Goal: Task Accomplishment & Management: Manage account settings

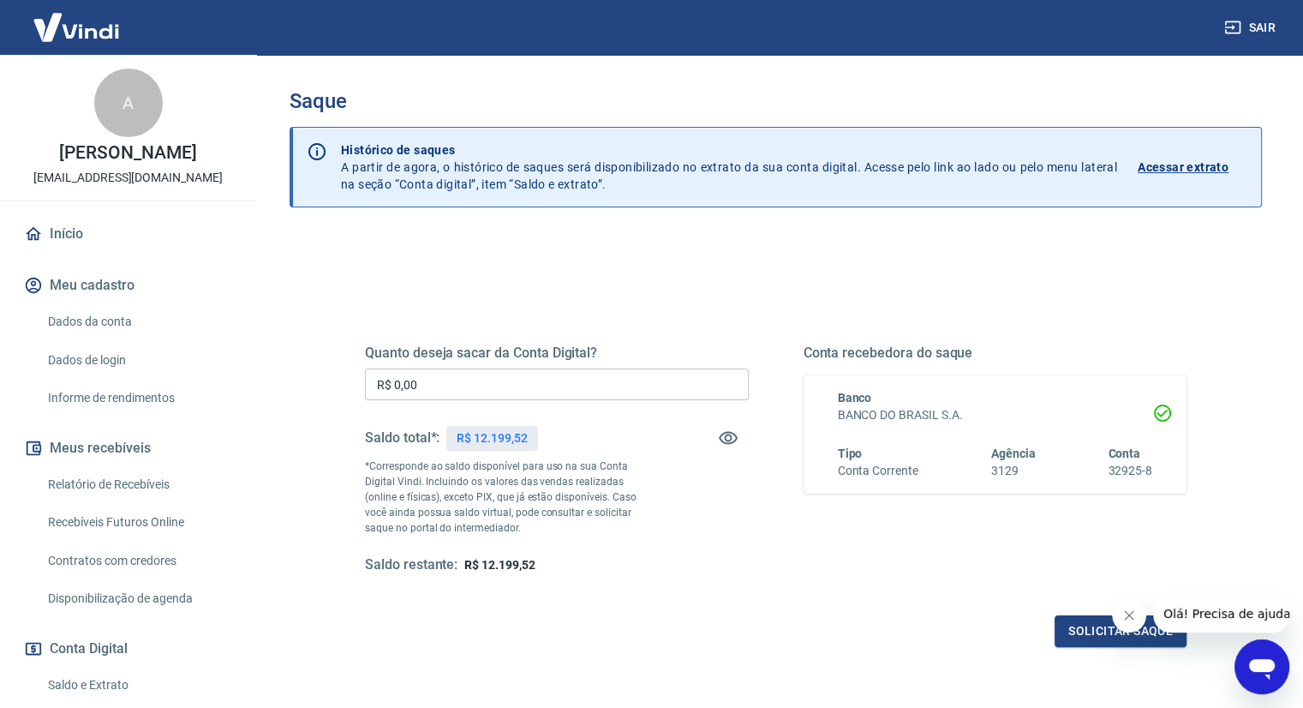
click at [460, 388] on input "R$ 0,00" at bounding box center [557, 385] width 384 height 32
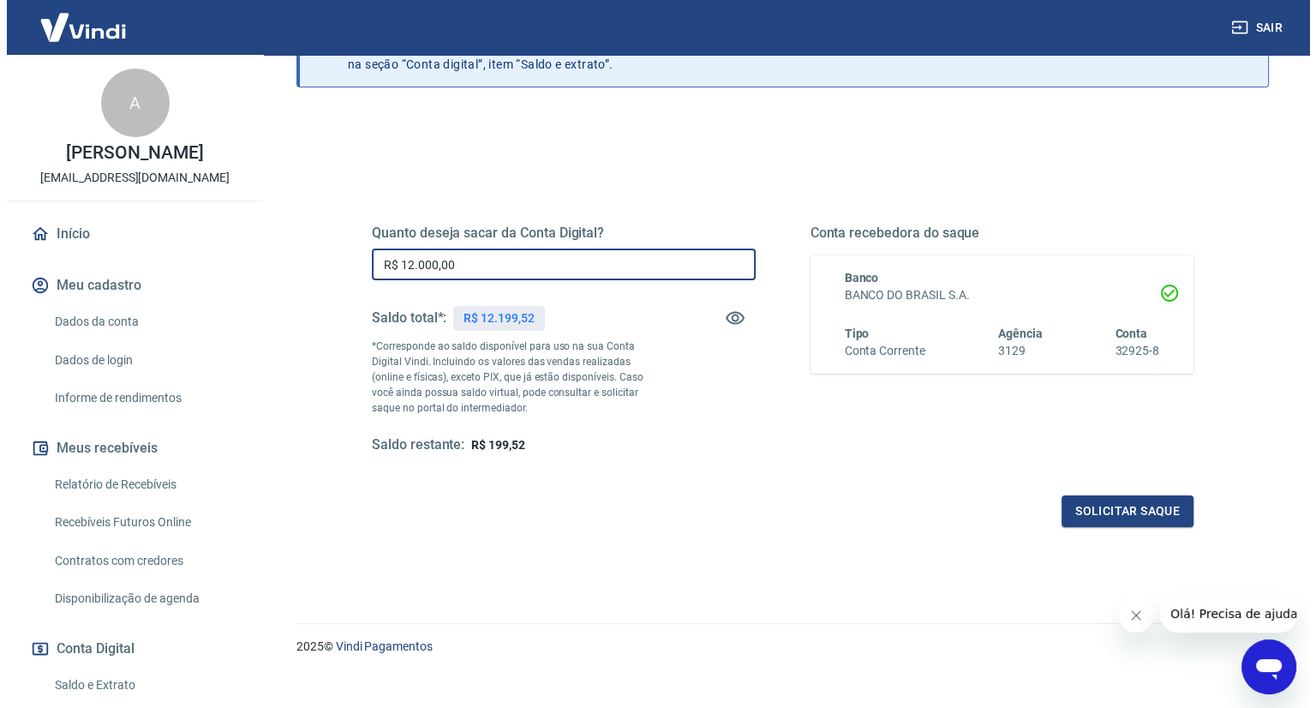
scroll to position [139, 0]
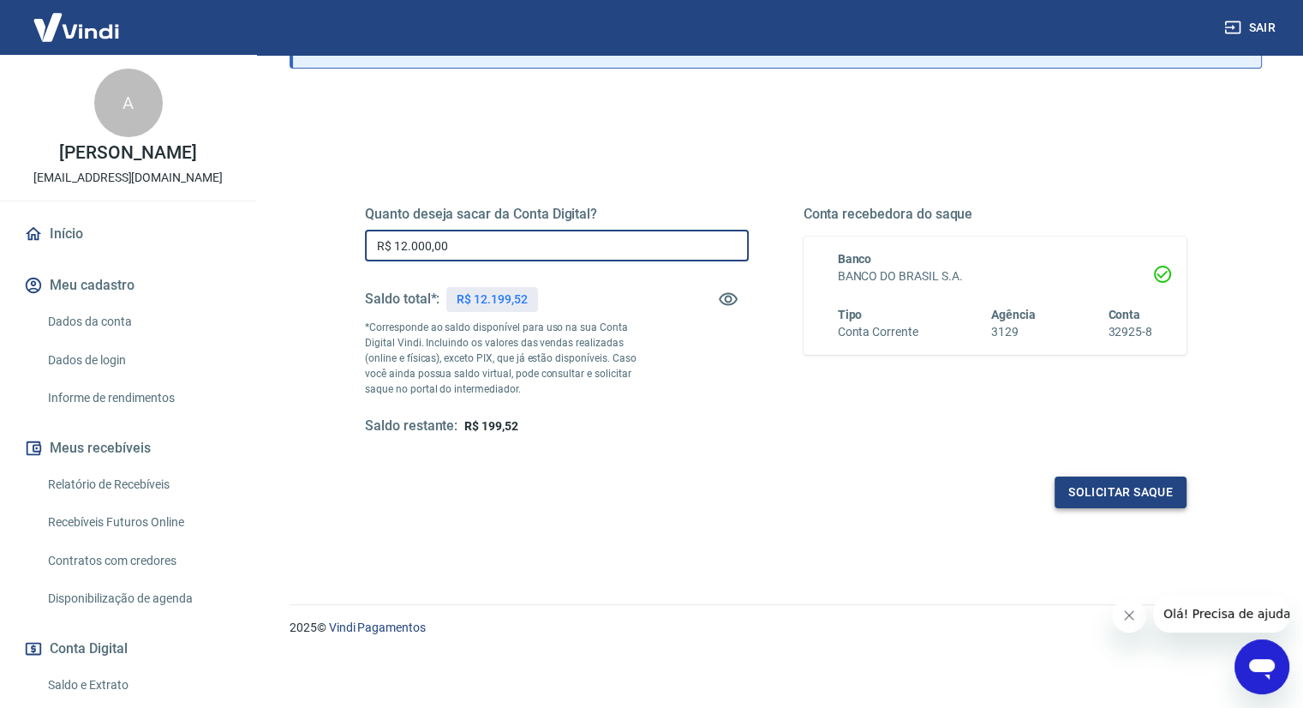
type input "R$ 12.000,00"
click at [1112, 488] on button "Solicitar saque" at bounding box center [1121, 492] width 132 height 32
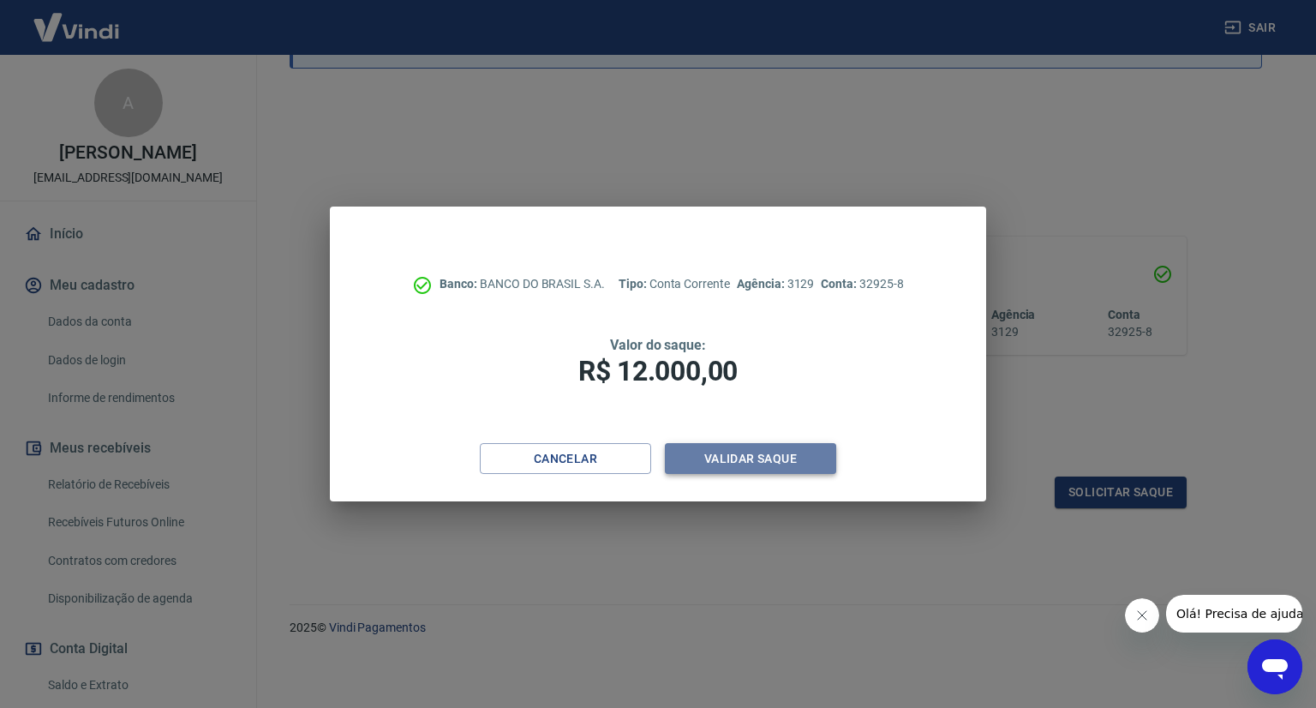
click at [739, 457] on button "Validar saque" at bounding box center [750, 459] width 171 height 32
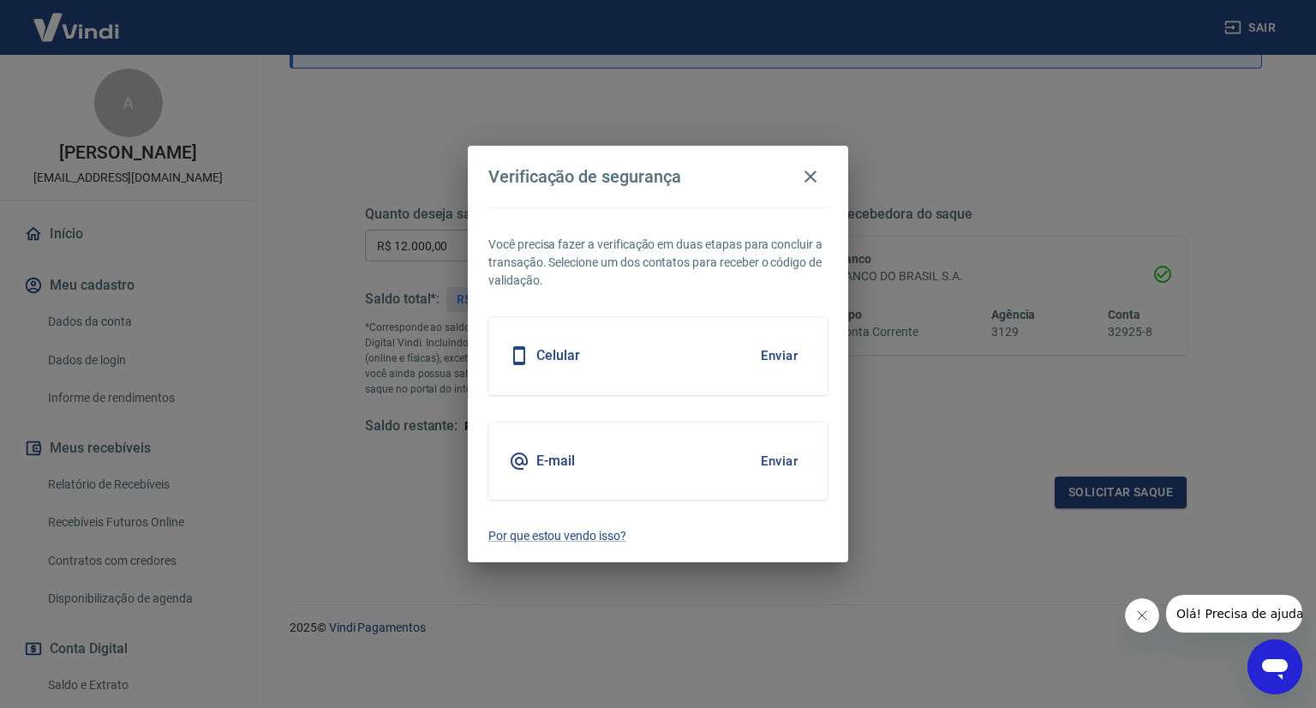
click at [776, 346] on button "Enviar" at bounding box center [780, 356] width 56 height 36
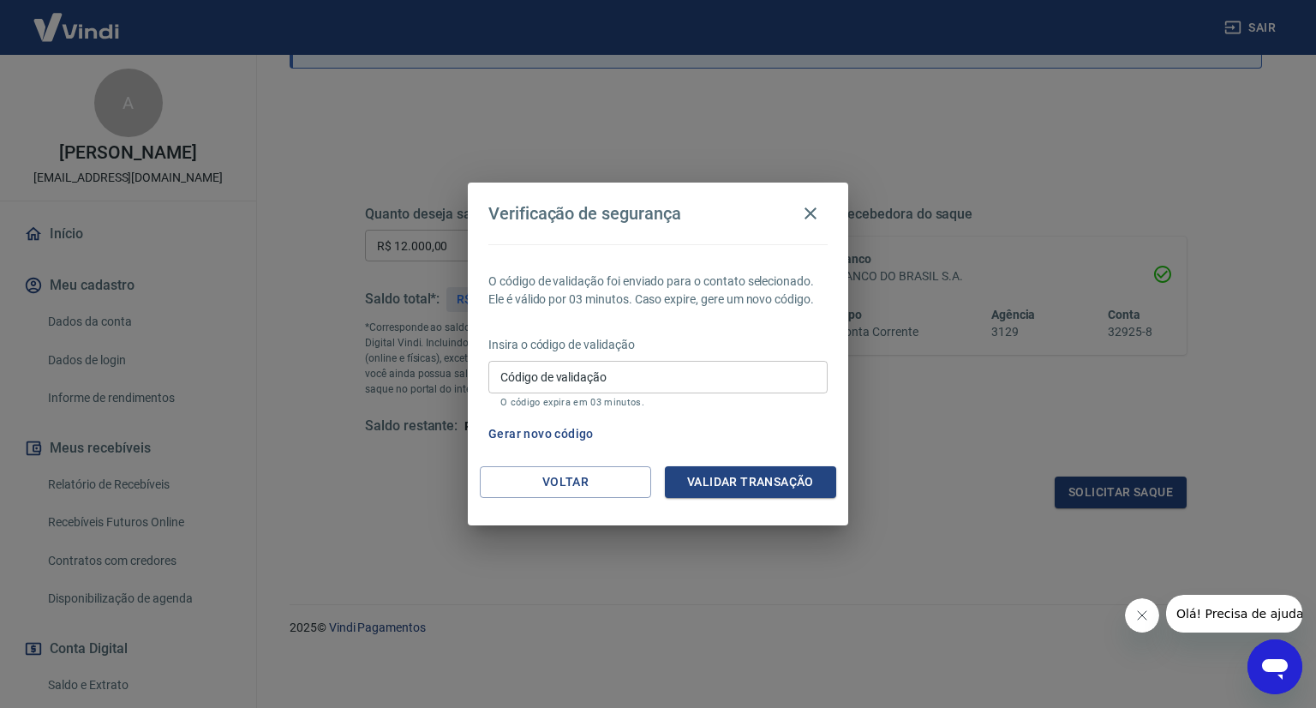
click at [657, 384] on input "Código de validação" at bounding box center [657, 377] width 339 height 32
click at [821, 436] on div "Gerar novo código" at bounding box center [655, 434] width 346 height 32
click at [817, 217] on icon "button" at bounding box center [810, 213] width 21 height 21
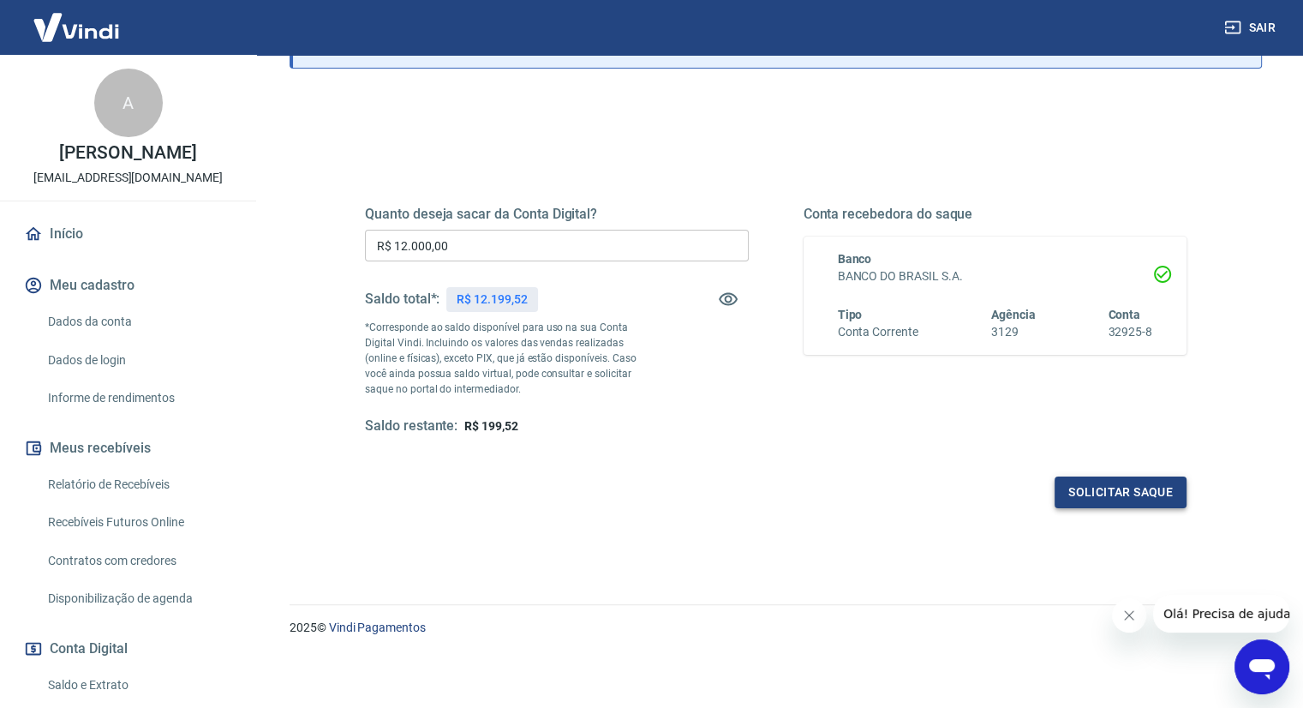
click at [1111, 488] on button "Solicitar saque" at bounding box center [1121, 492] width 132 height 32
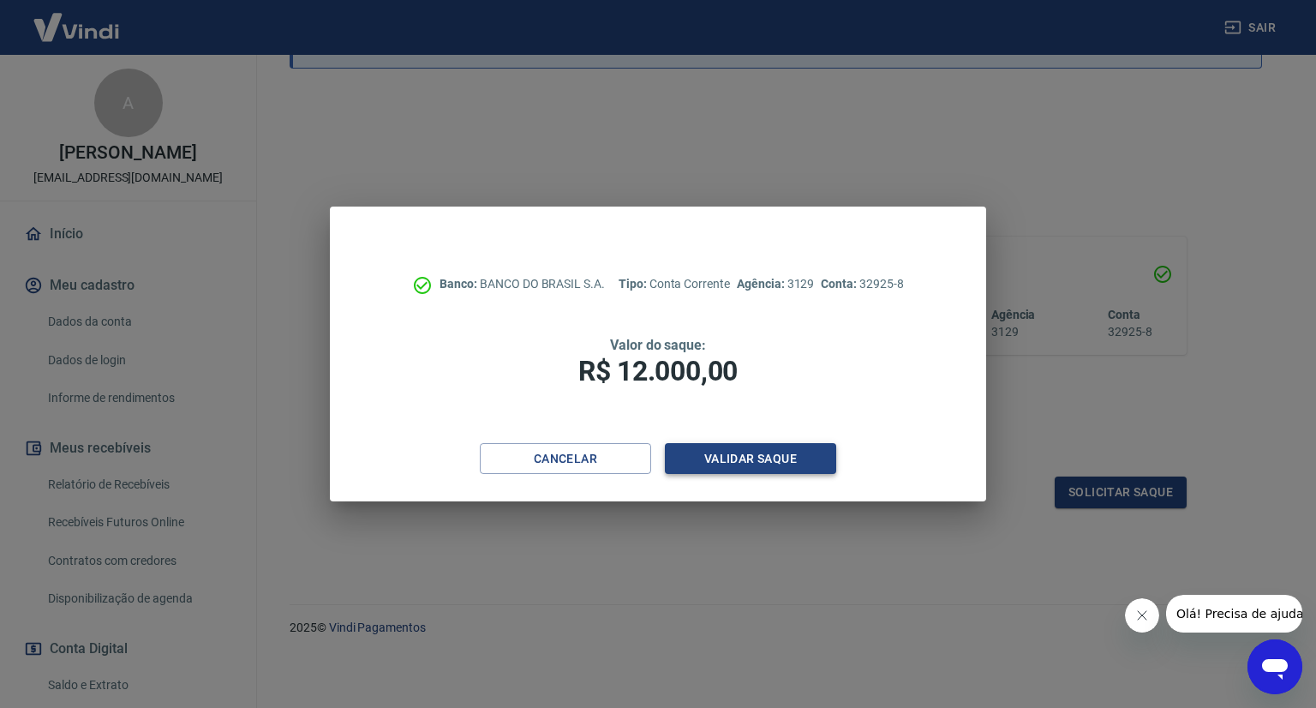
click at [728, 452] on button "Validar saque" at bounding box center [750, 459] width 171 height 32
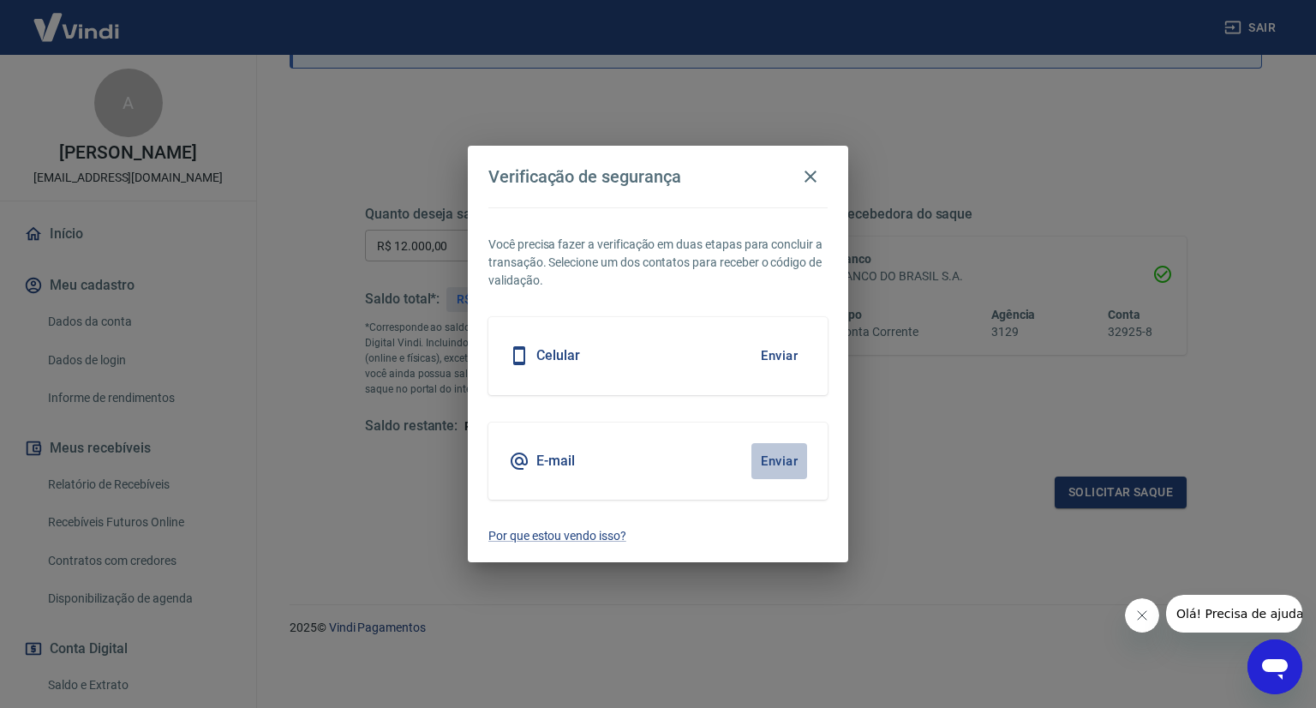
click at [770, 458] on button "Enviar" at bounding box center [780, 461] width 56 height 36
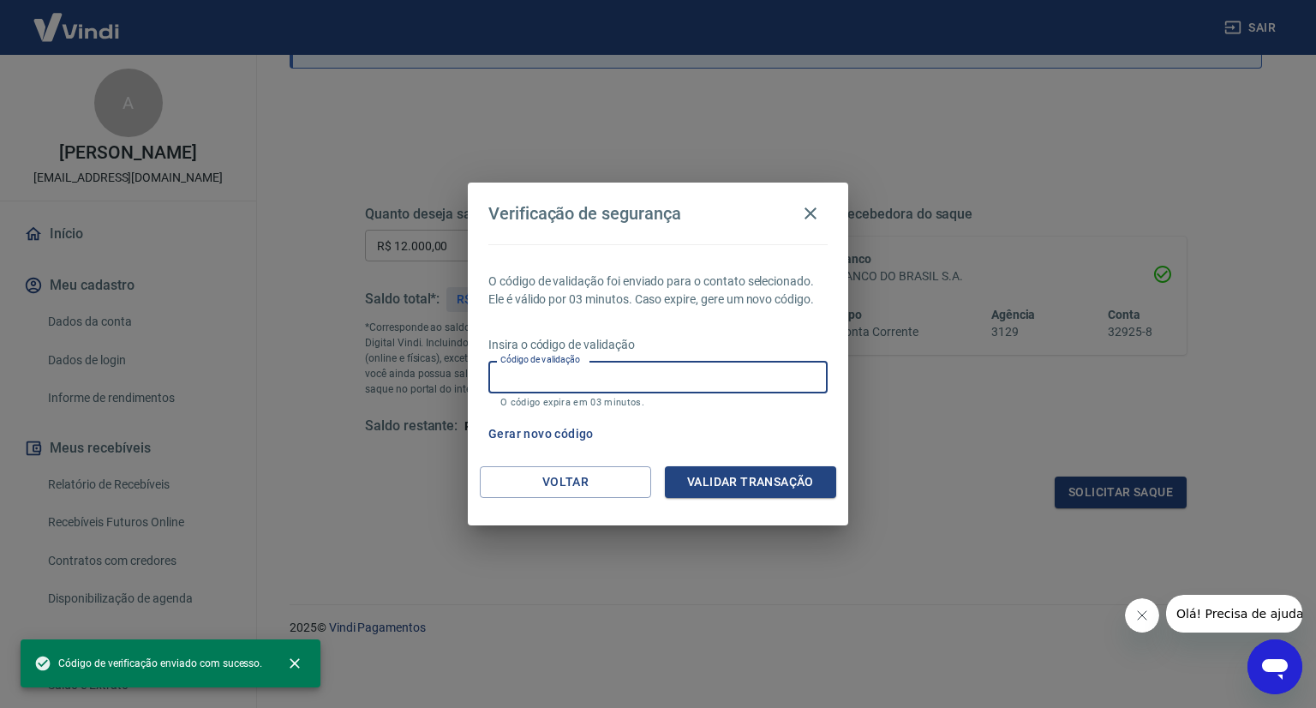
click at [638, 378] on input "Código de validação" at bounding box center [657, 377] width 339 height 32
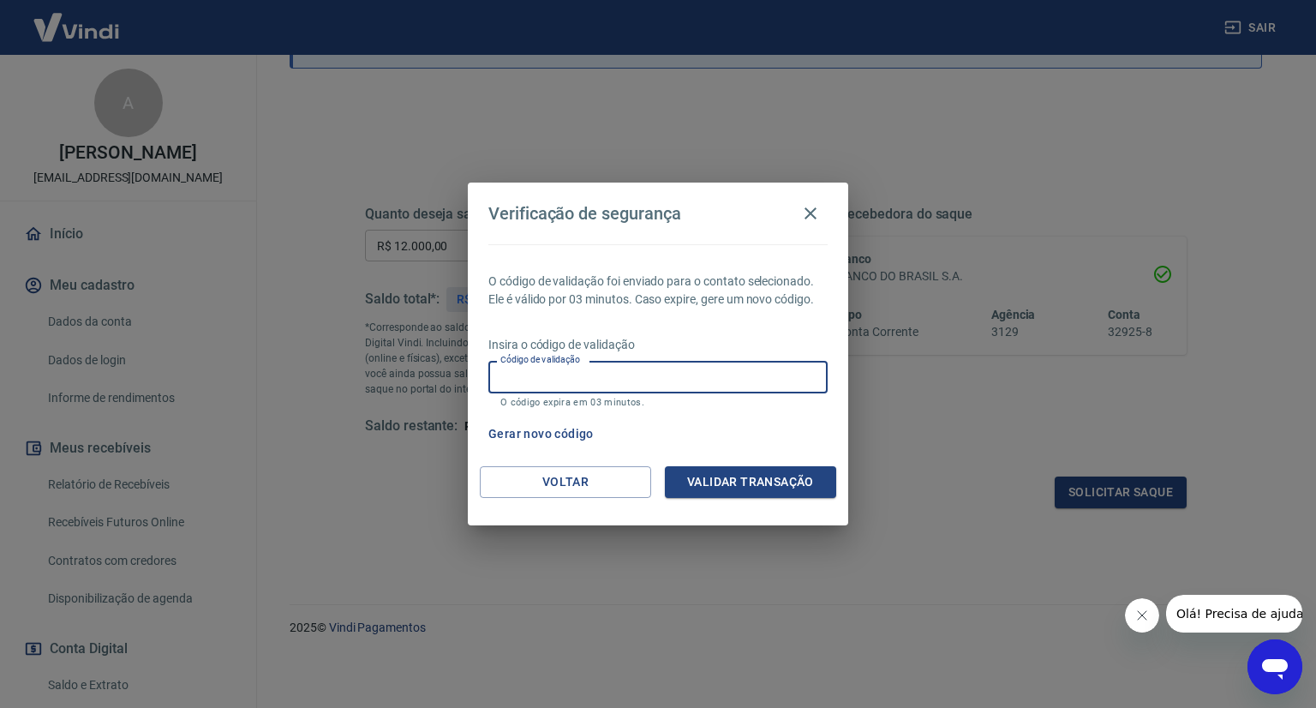
click at [680, 384] on input "Código de validação" at bounding box center [657, 377] width 339 height 32
type input "879058"
click at [724, 480] on button "Validar transação" at bounding box center [750, 482] width 171 height 32
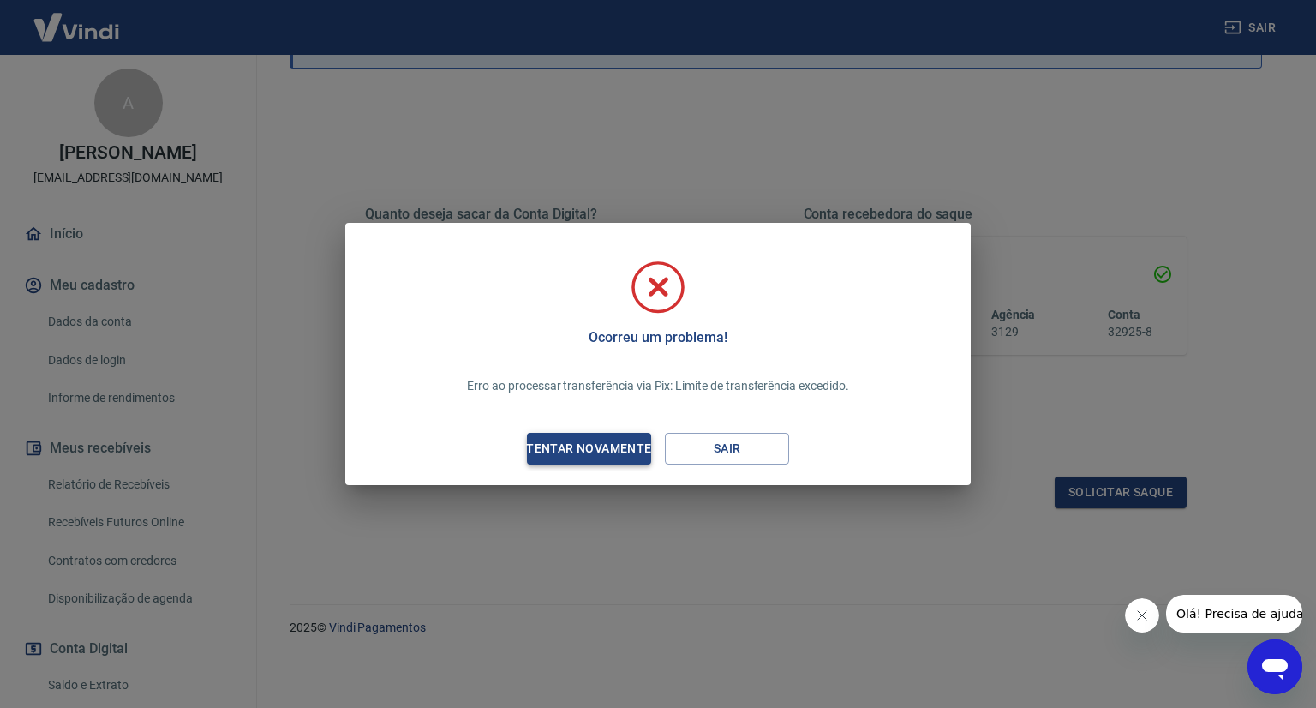
click at [607, 446] on div "Tentar novamente" at bounding box center [589, 448] width 166 height 21
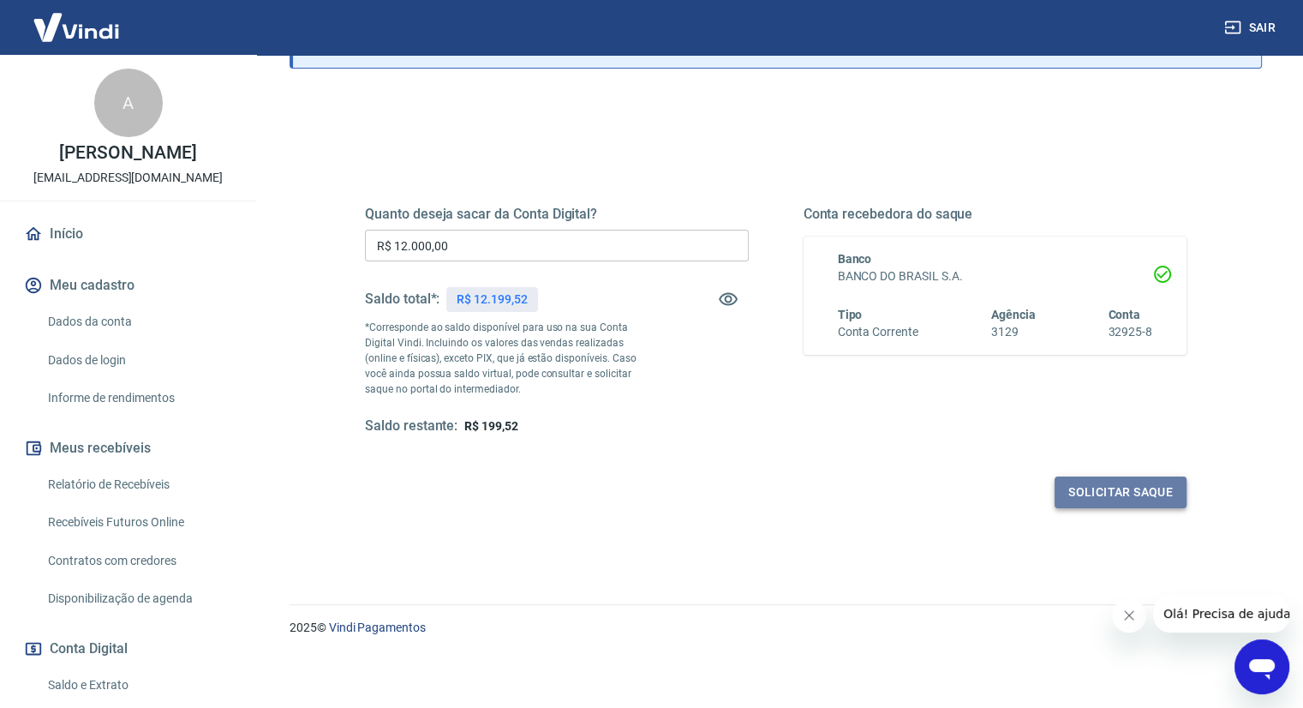
click at [1138, 484] on button "Solicitar saque" at bounding box center [1121, 492] width 132 height 32
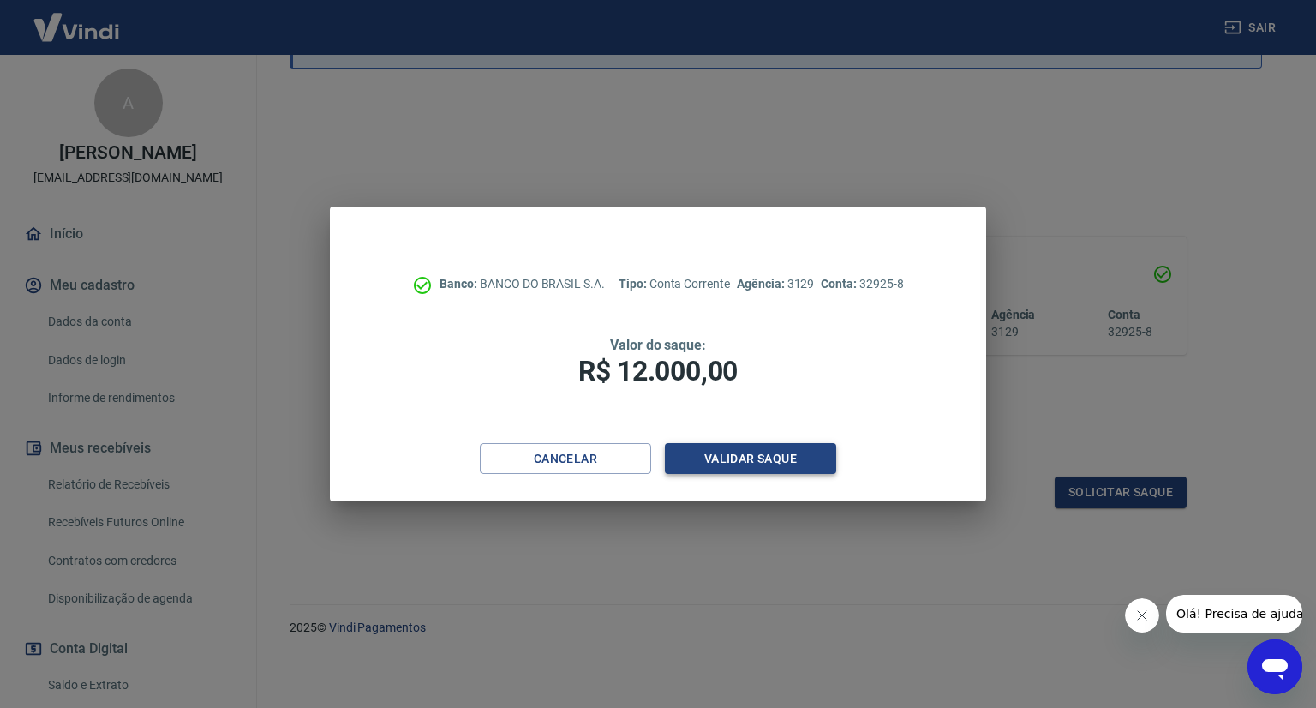
click at [782, 460] on button "Validar saque" at bounding box center [750, 459] width 171 height 32
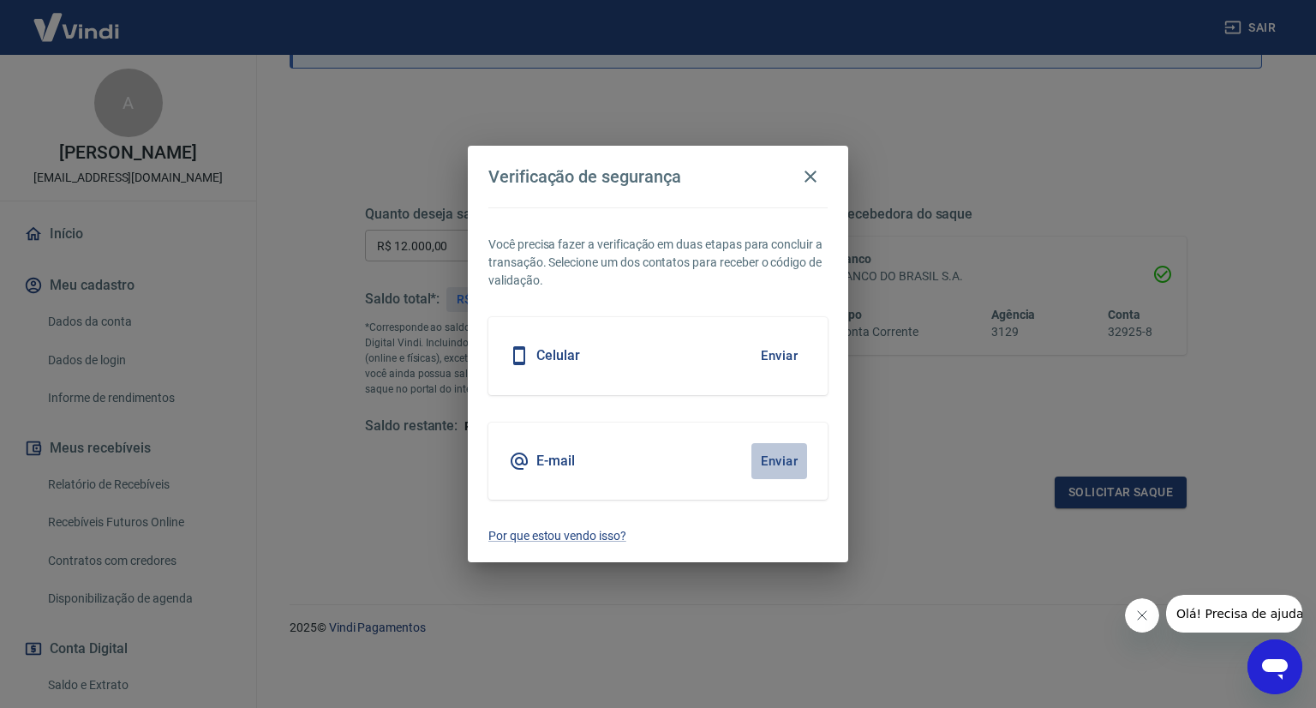
click at [788, 460] on button "Enviar" at bounding box center [780, 461] width 56 height 36
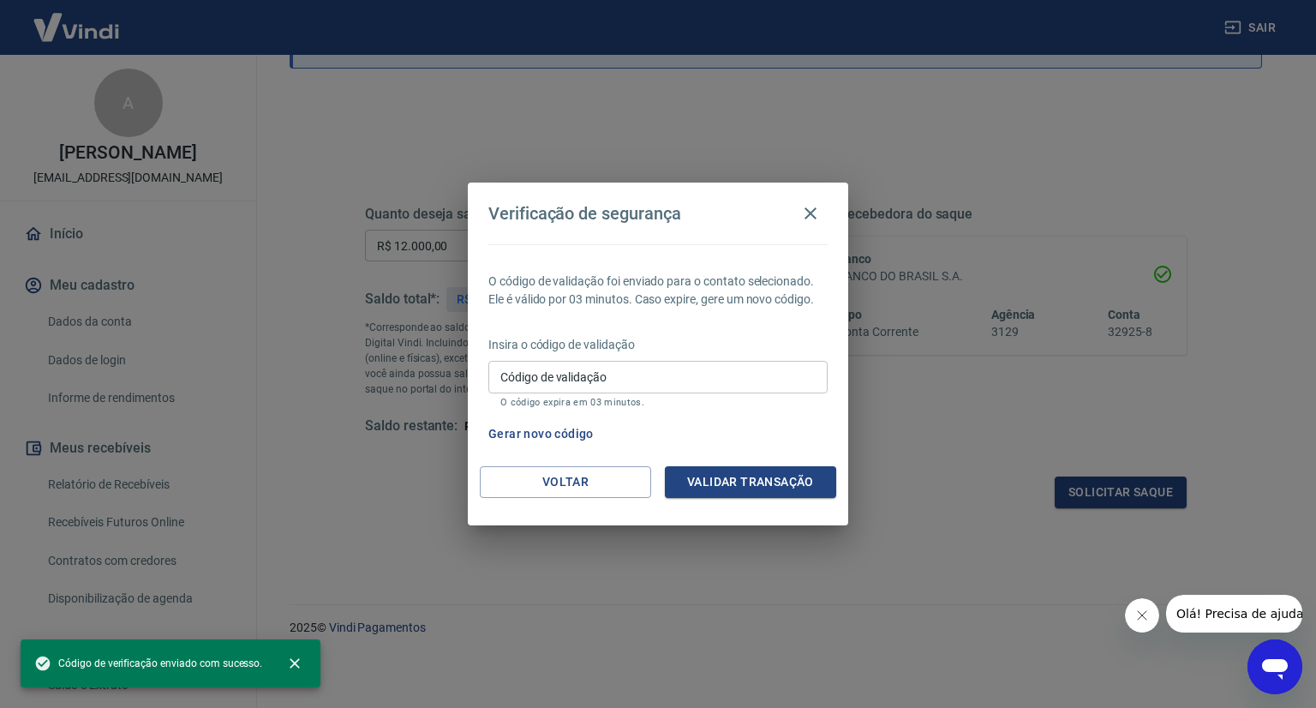
click at [611, 381] on input "Código de validação" at bounding box center [657, 377] width 339 height 32
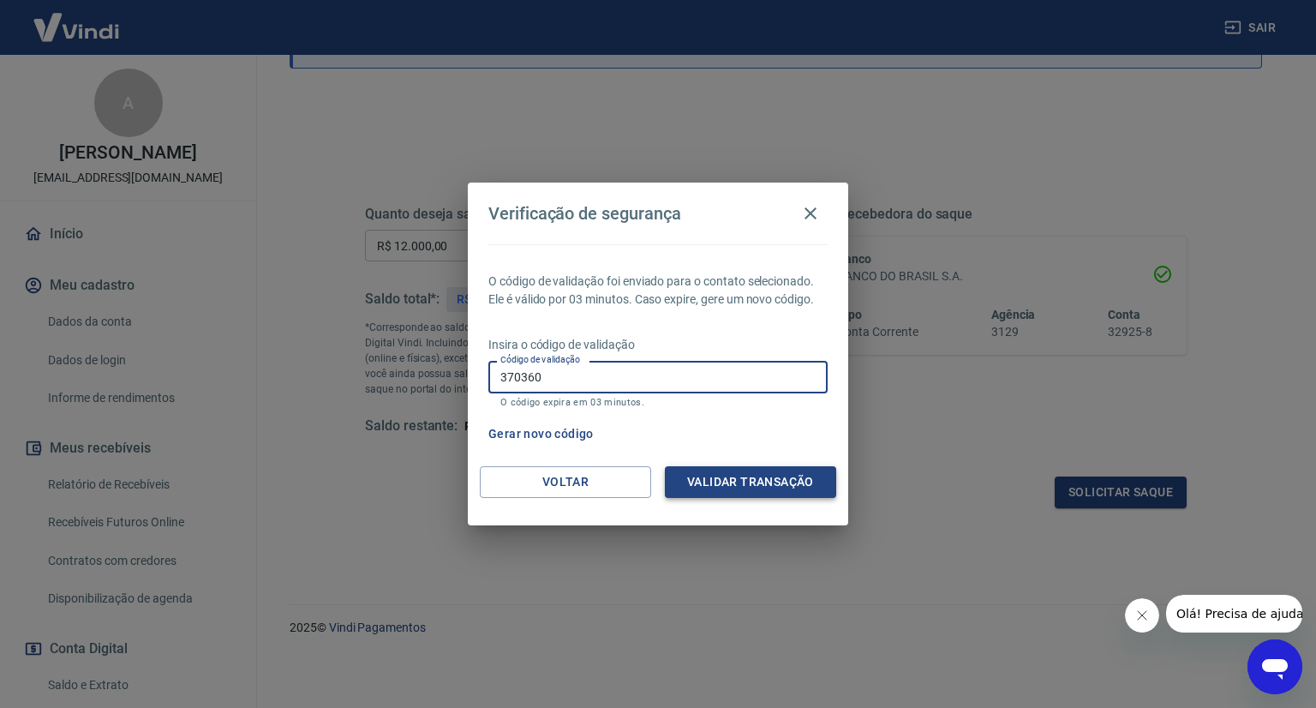
type input "370360"
click at [758, 492] on button "Validar transação" at bounding box center [750, 482] width 171 height 32
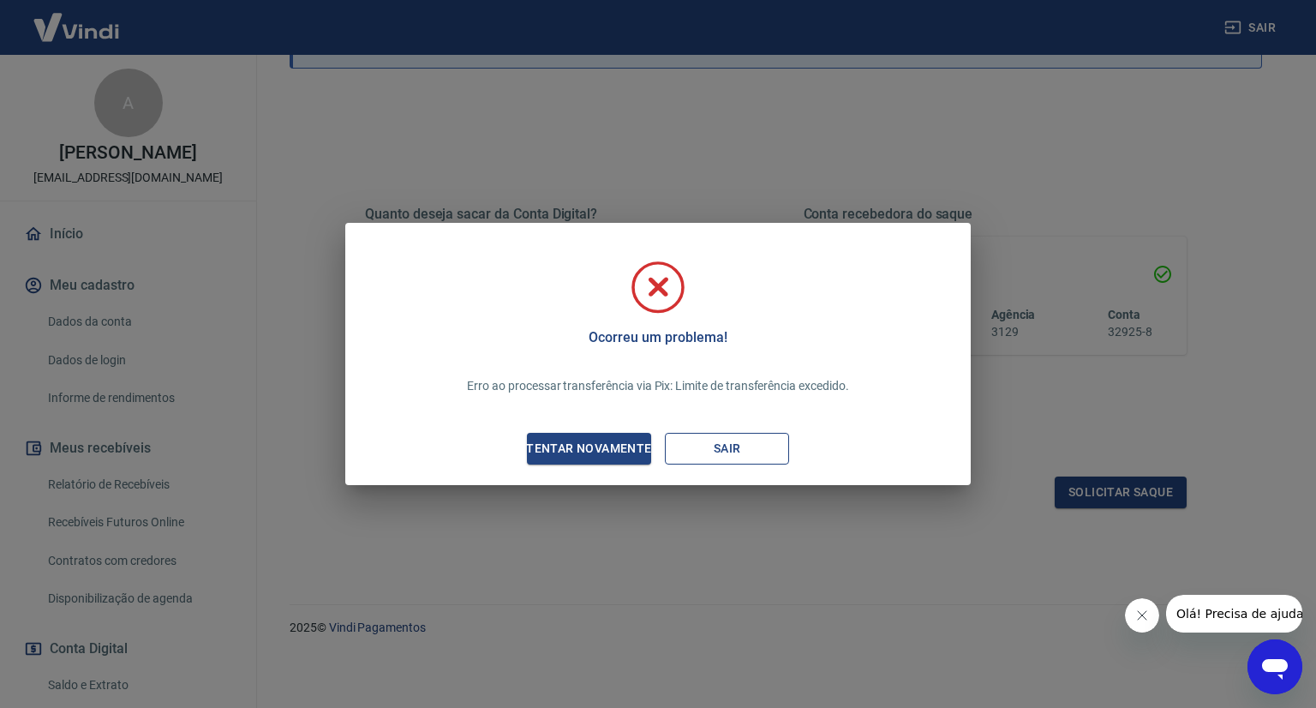
click at [719, 443] on button "Sair" at bounding box center [727, 449] width 124 height 32
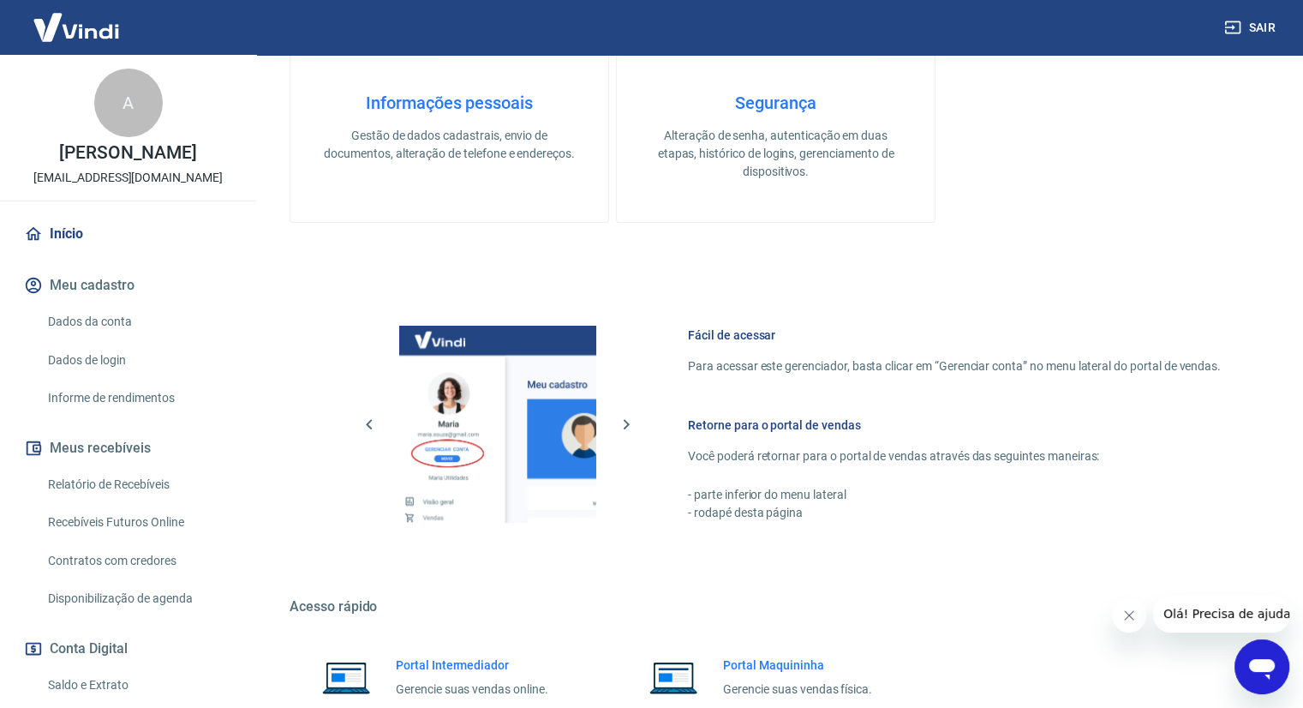
scroll to position [302, 0]
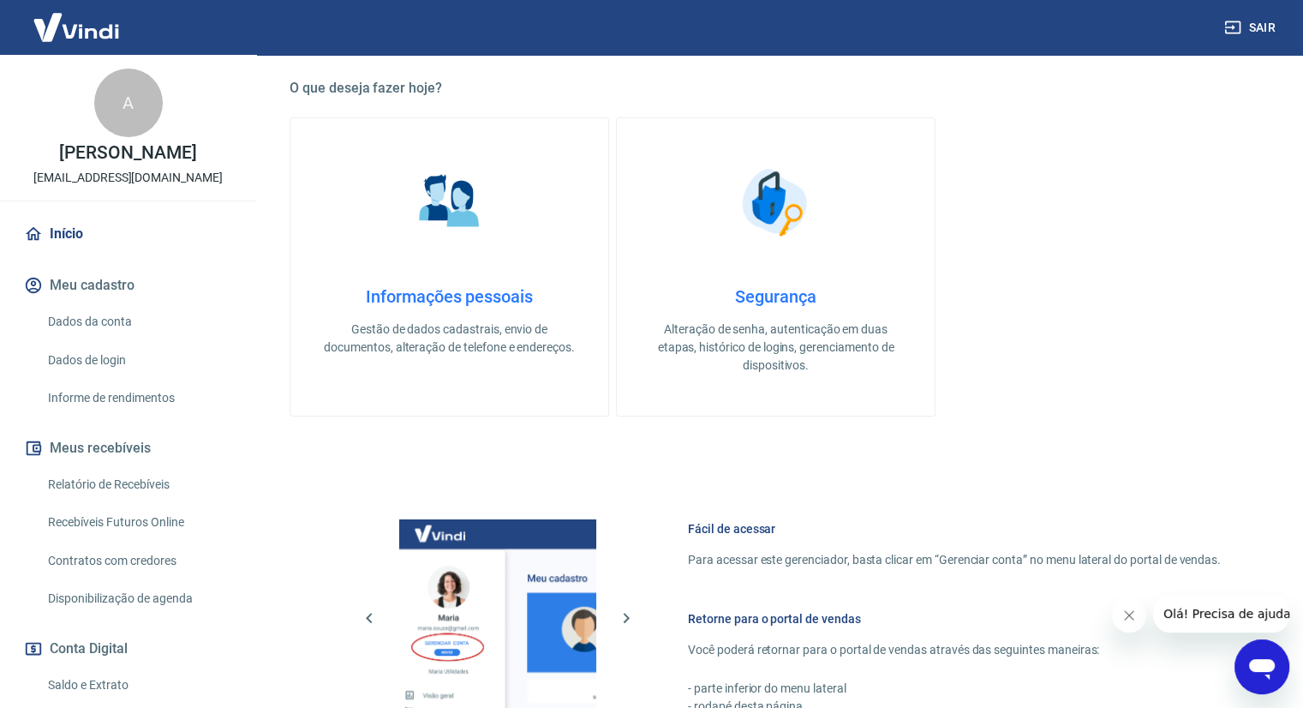
click at [767, 217] on img at bounding box center [777, 202] width 86 height 86
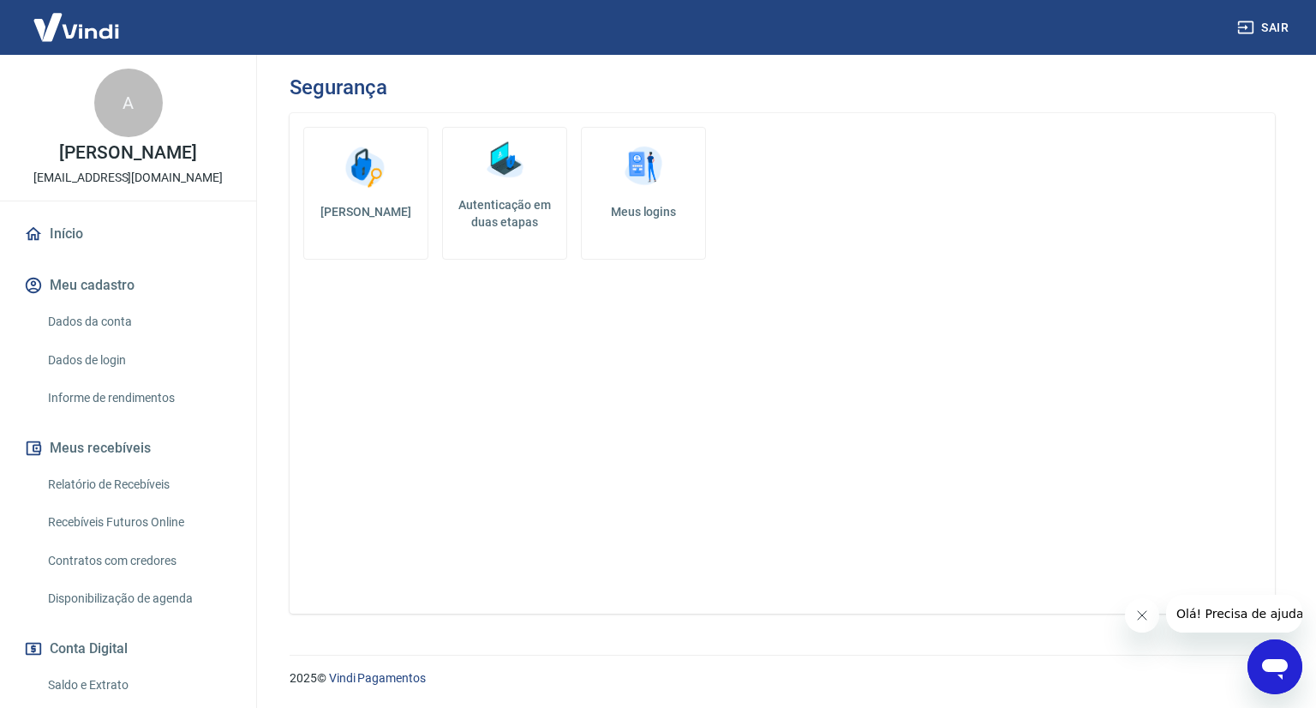
click at [642, 180] on img at bounding box center [643, 166] width 51 height 51
click at [500, 197] on h5 "Autenticação em duas etapas" at bounding box center [505, 213] width 110 height 34
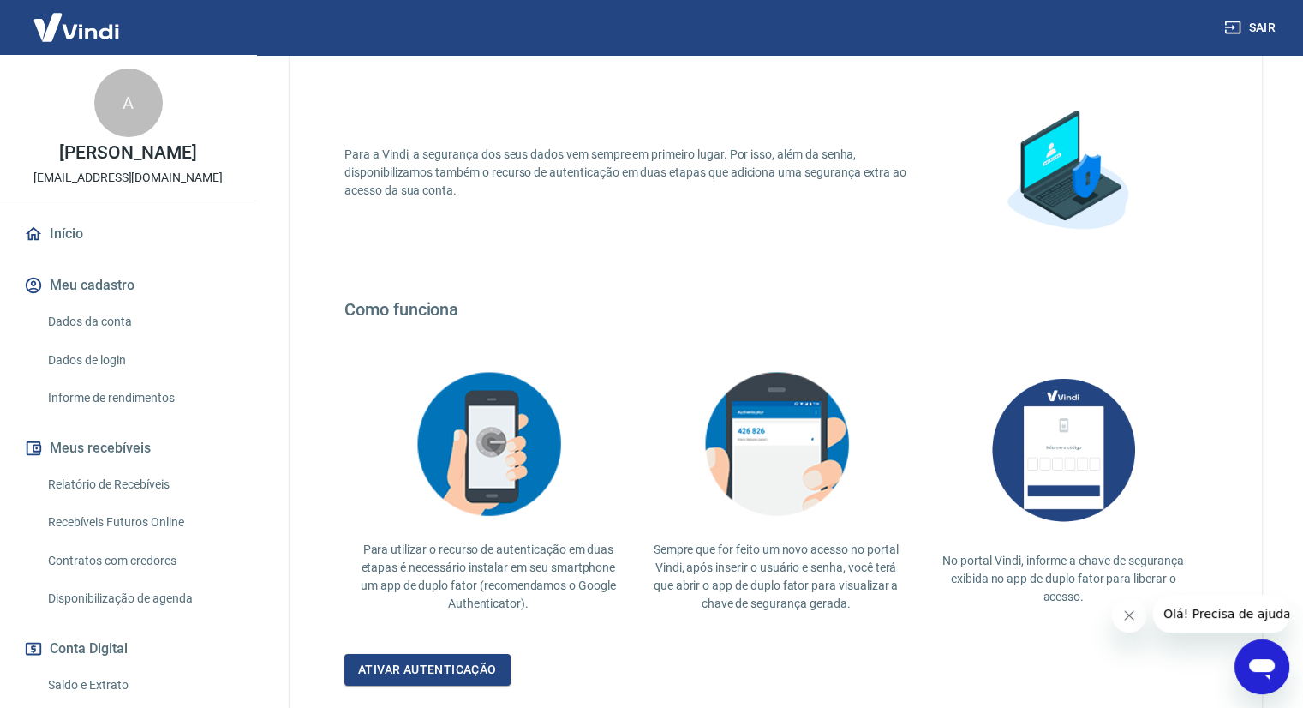
scroll to position [221, 0]
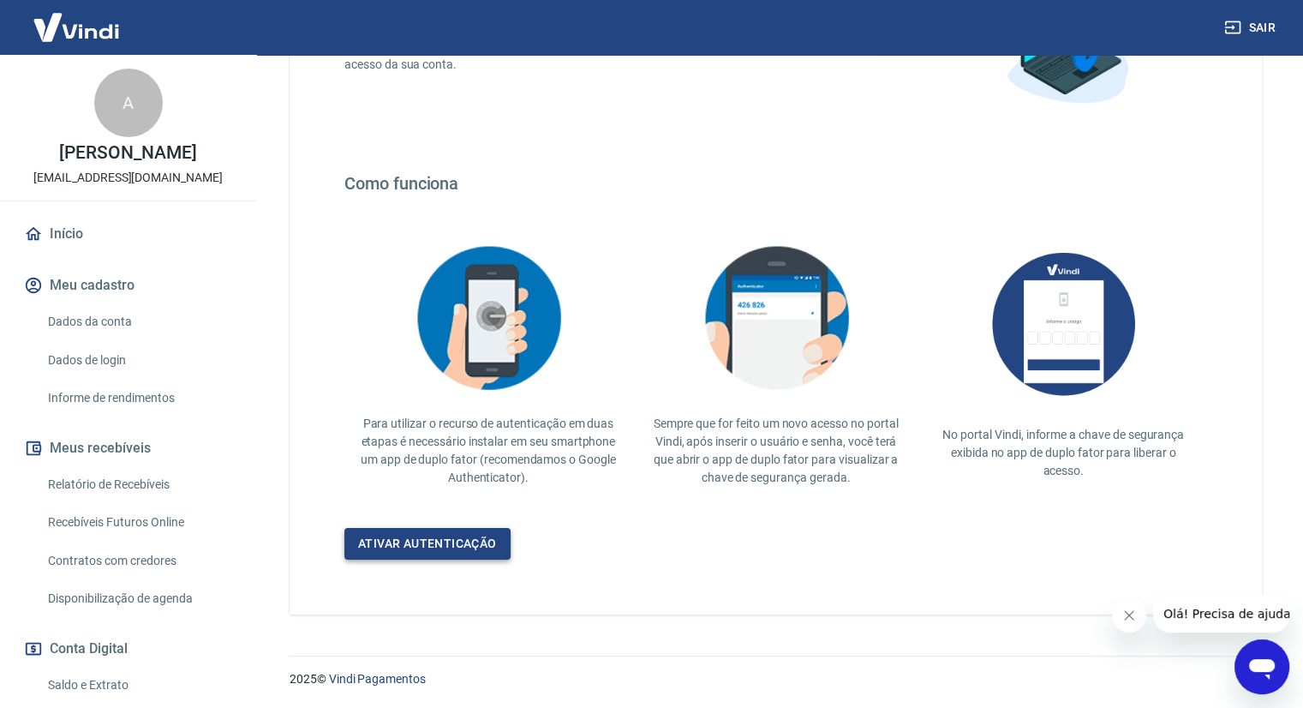
click at [446, 545] on link "Ativar autenticação" at bounding box center [428, 544] width 166 height 32
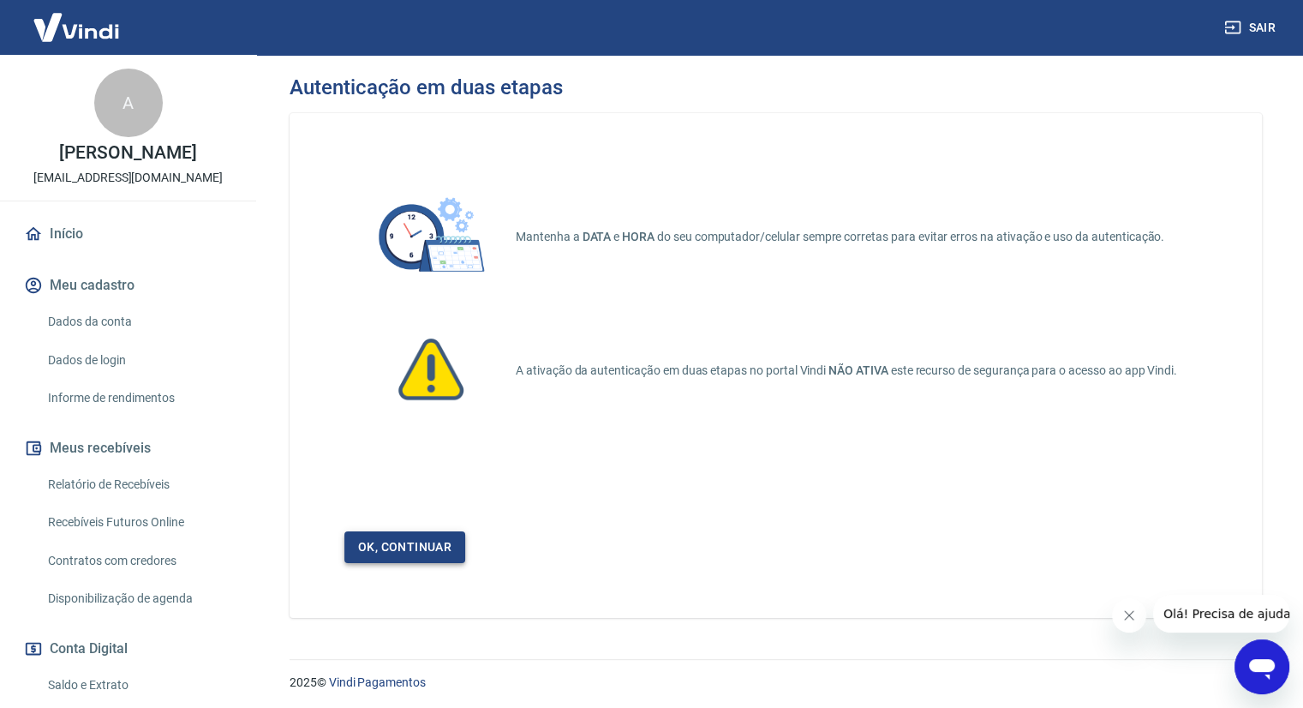
click at [407, 536] on link "Ok, continuar" at bounding box center [405, 547] width 121 height 32
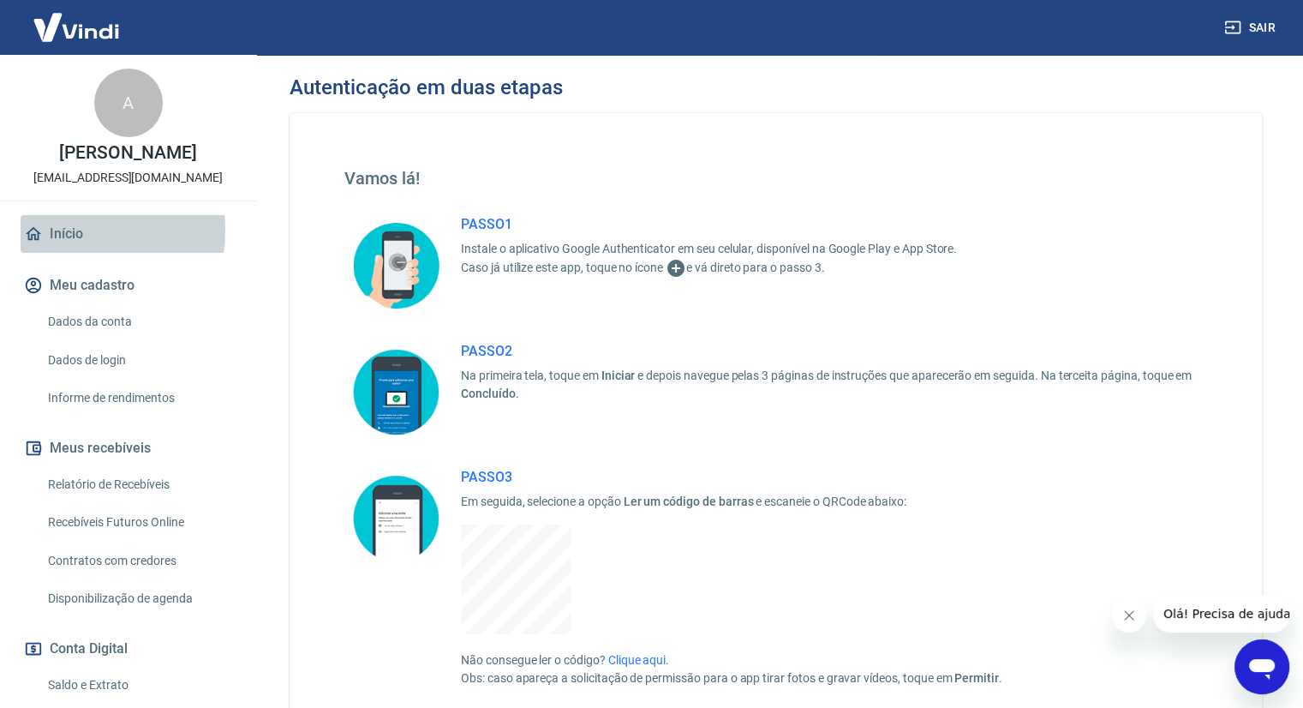
click at [58, 248] on link "Início" at bounding box center [128, 234] width 215 height 38
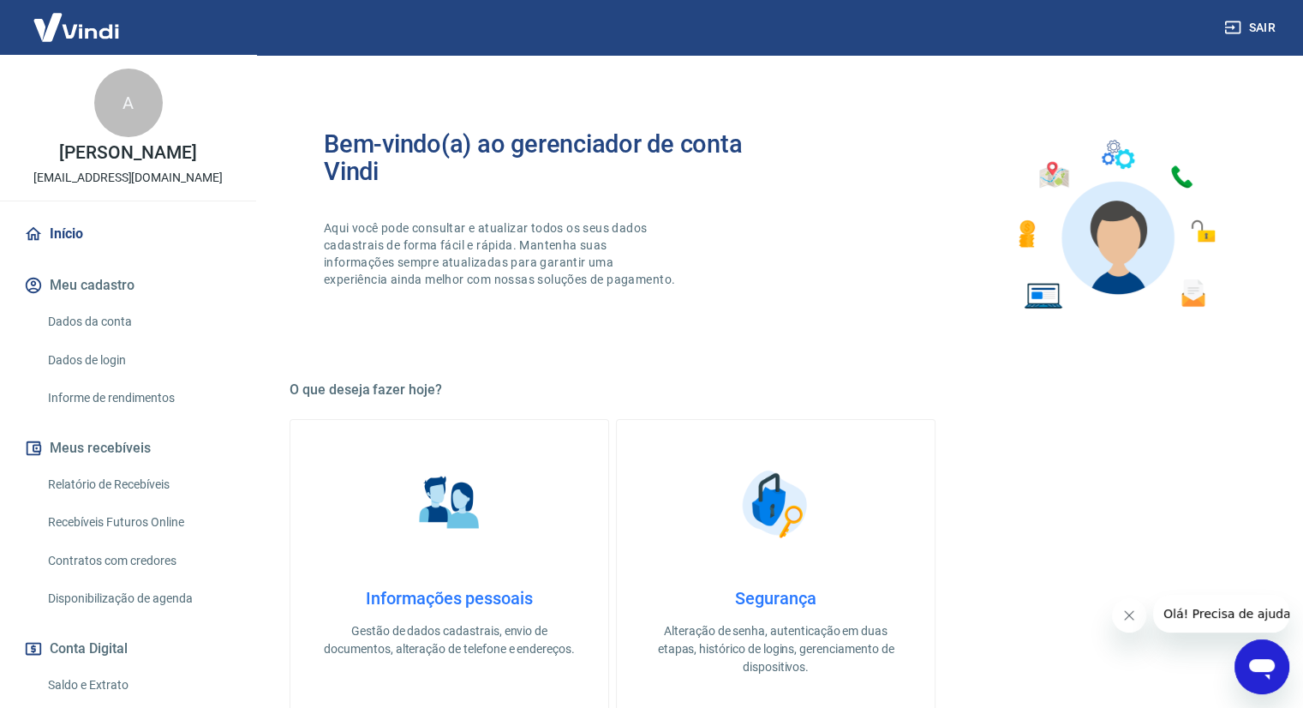
click at [73, 296] on button "Meu cadastro" at bounding box center [128, 286] width 215 height 38
click at [88, 339] on link "Dados da conta" at bounding box center [138, 321] width 195 height 35
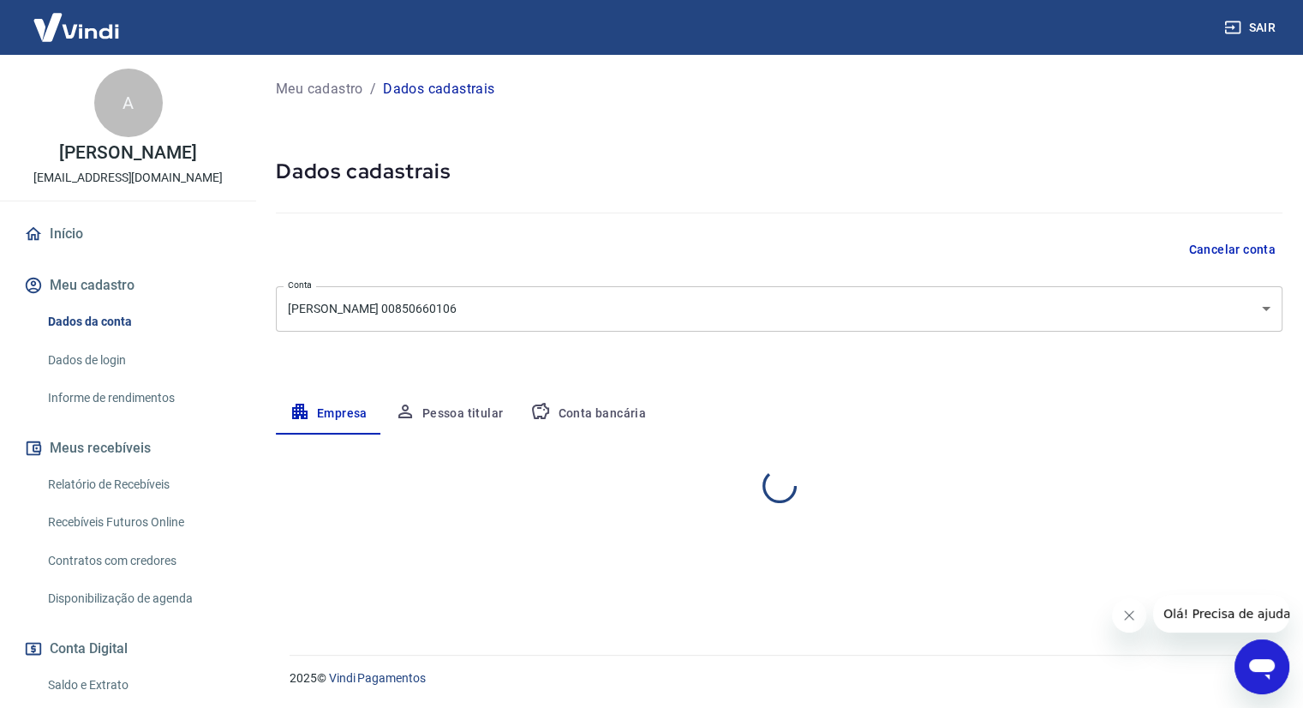
select select "DF"
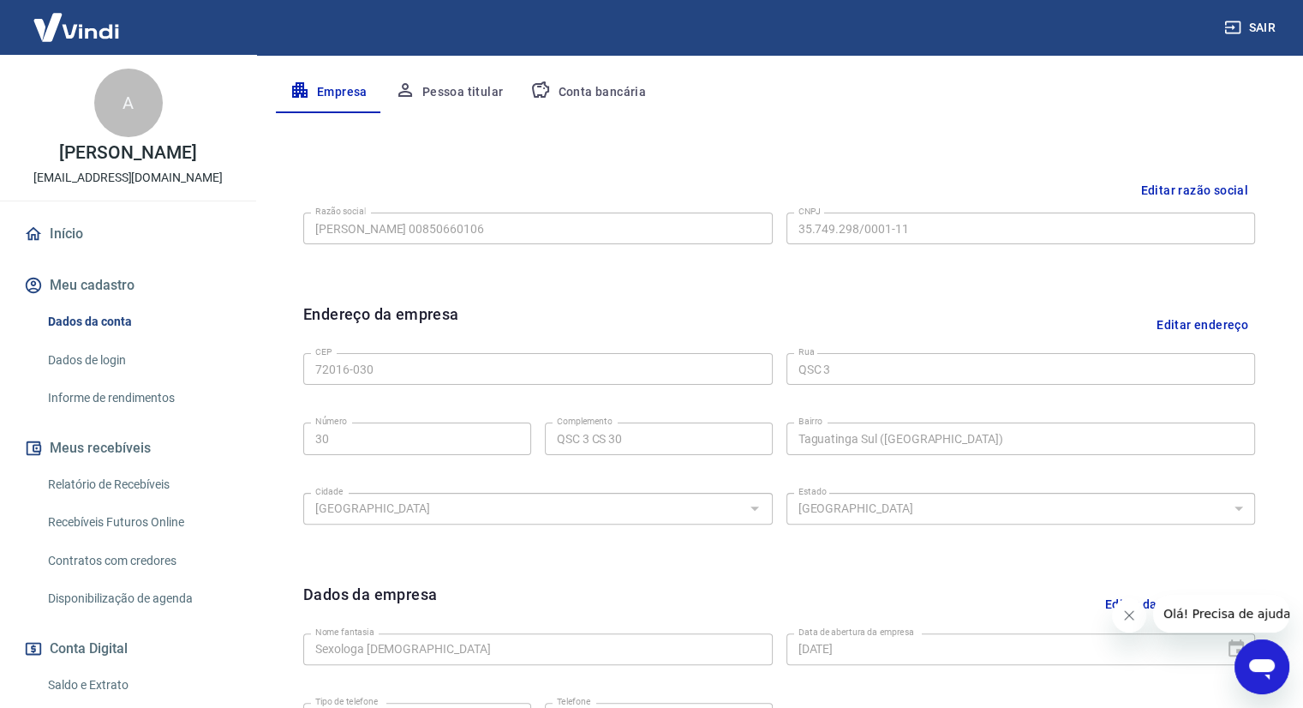
scroll to position [271, 0]
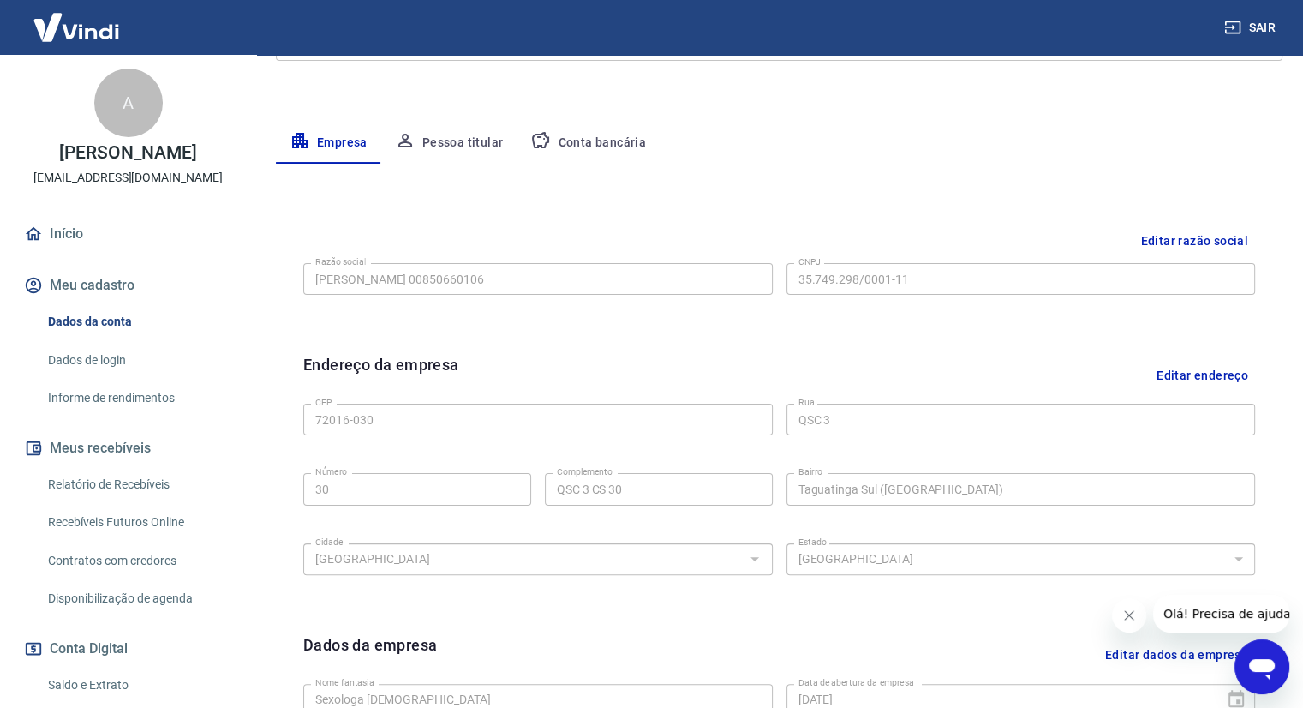
drag, startPoint x: 425, startPoint y: 134, endPoint x: 436, endPoint y: 145, distance: 15.8
click at [429, 139] on button "Pessoa titular" at bounding box center [449, 143] width 136 height 41
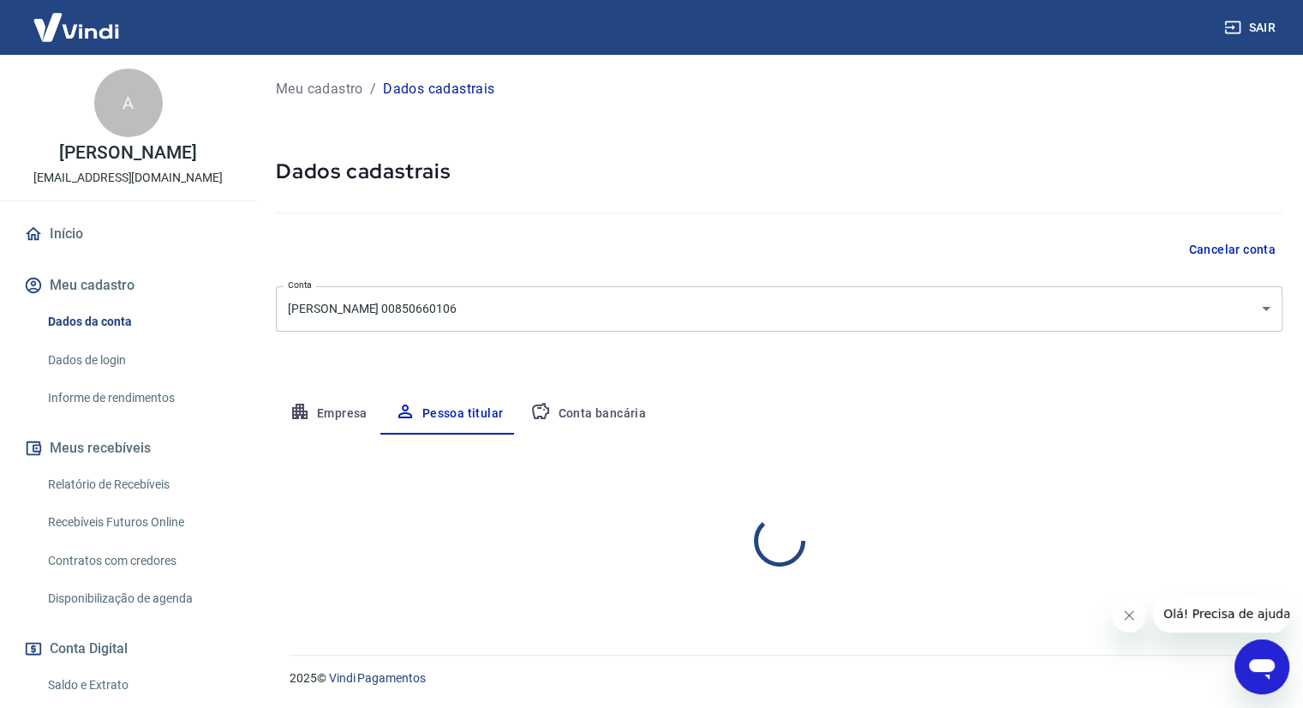
scroll to position [0, 0]
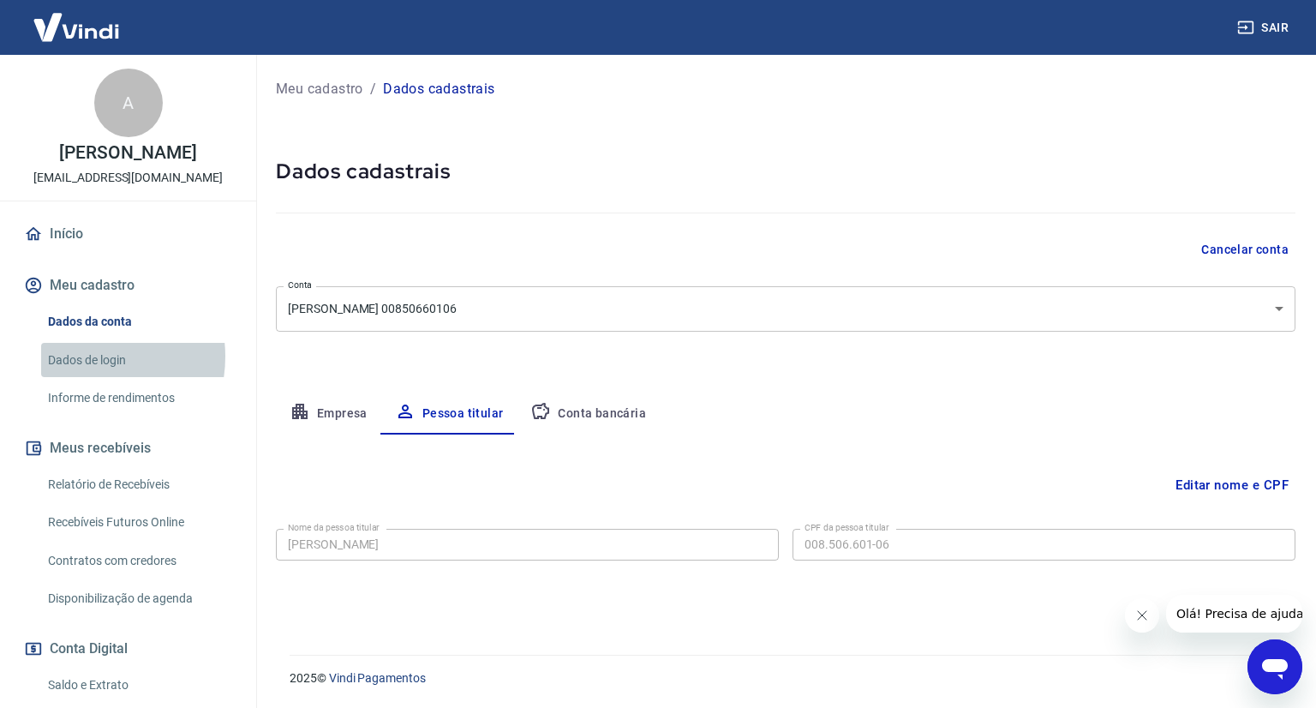
click at [81, 374] on link "Dados de login" at bounding box center [138, 360] width 195 height 35
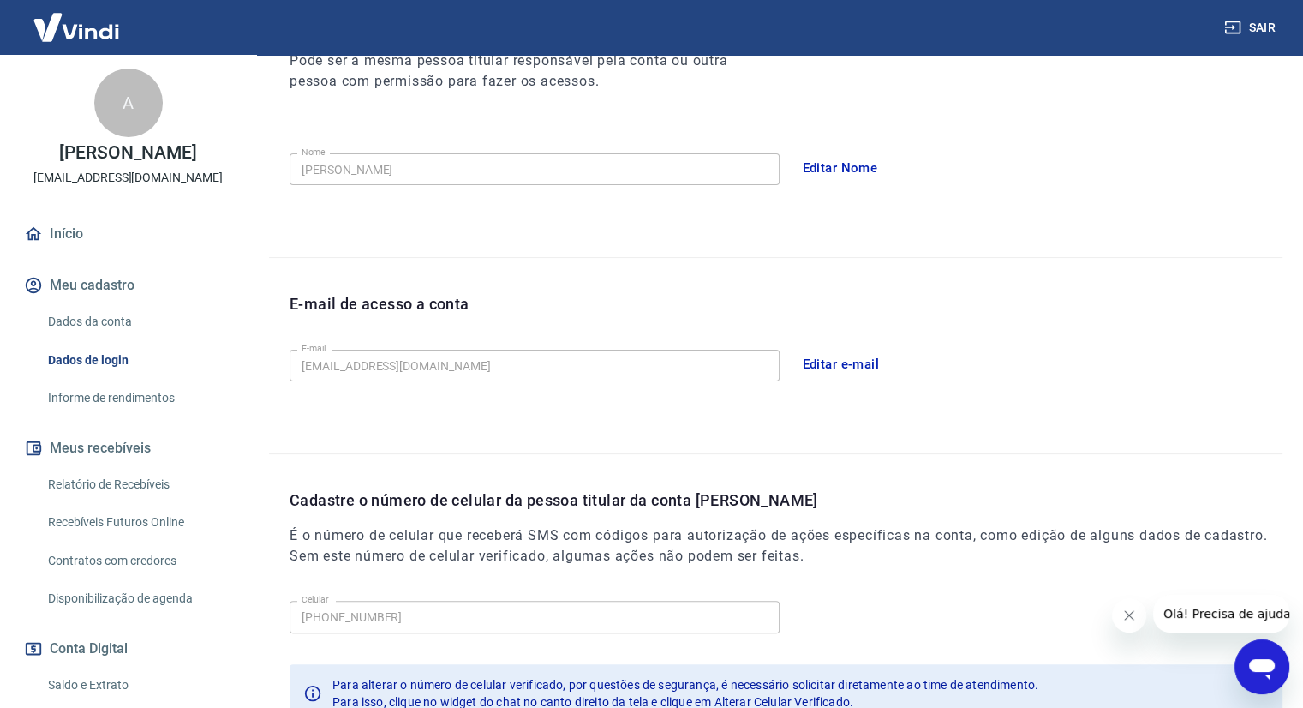
scroll to position [132, 0]
